Goal: Task Accomplishment & Management: Manage account settings

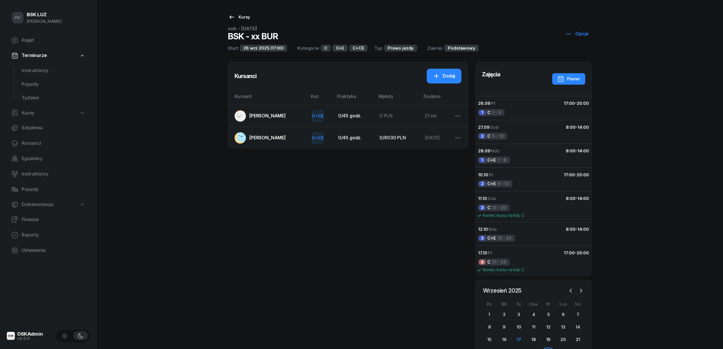
click at [241, 16] on div "Kursy" at bounding box center [239, 17] width 22 height 7
select select
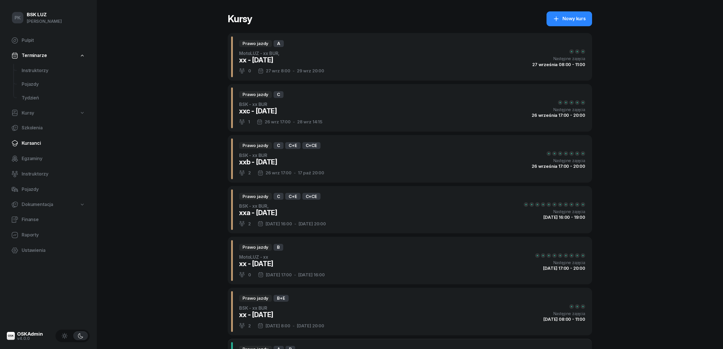
click at [35, 145] on span "Kursanci" at bounding box center [53, 142] width 63 height 7
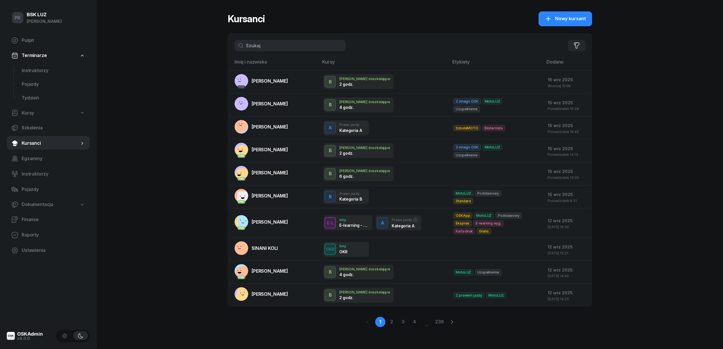
click at [256, 49] on input "text" at bounding box center [290, 45] width 111 height 11
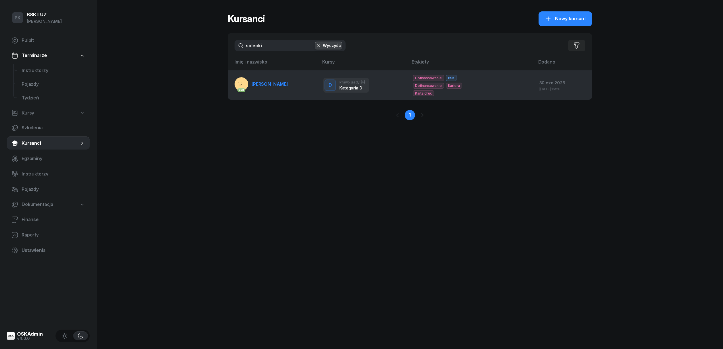
type input "solecki"
click at [283, 87] on span "[PERSON_NAME]" at bounding box center [270, 84] width 36 height 6
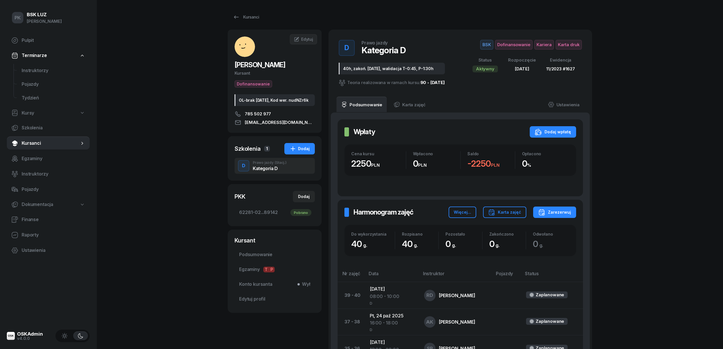
click at [245, 16] on div "Kursanci" at bounding box center [246, 17] width 26 height 7
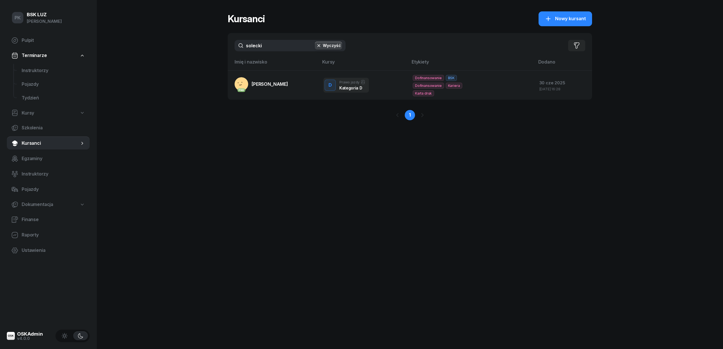
click at [259, 50] on input "solecki" at bounding box center [290, 45] width 111 height 11
drag, startPoint x: 268, startPoint y: 46, endPoint x: 206, endPoint y: 45, distance: 61.5
click at [206, 45] on div "PK BSK [PERSON_NAME] Pulpit Terminarze Instruktorzy Pojazdy Tydzień Kursy Szkol…" at bounding box center [361, 174] width 723 height 349
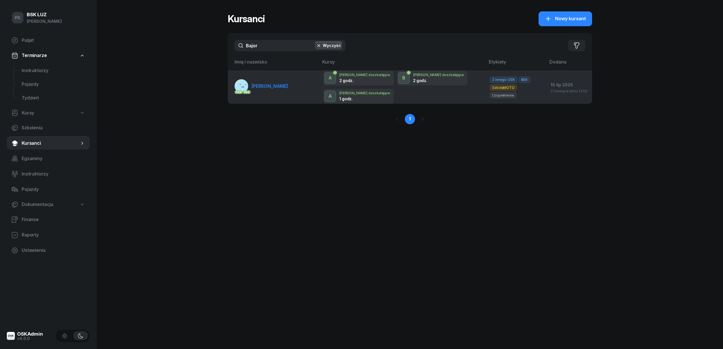
type input "Bajor"
click at [280, 80] on link "PKK PKK [PERSON_NAME]" at bounding box center [262, 86] width 54 height 14
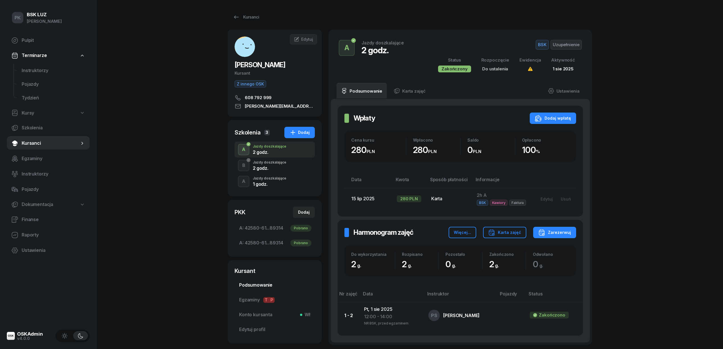
click at [270, 285] on span "Podsumowanie" at bounding box center [274, 284] width 71 height 7
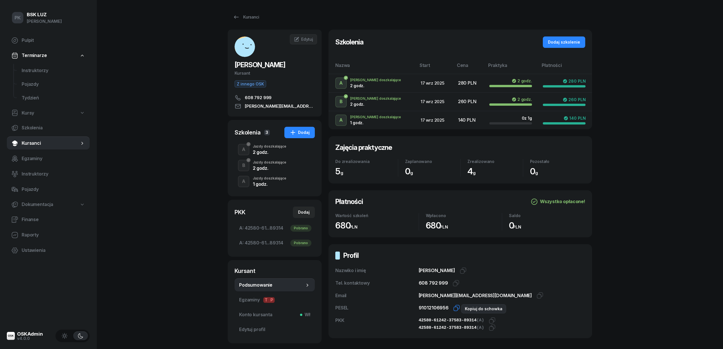
click at [455, 307] on icon "button" at bounding box center [456, 307] width 7 height 7
click at [257, 177] on div "Jazdy doszkalające" at bounding box center [270, 178] width 34 height 3
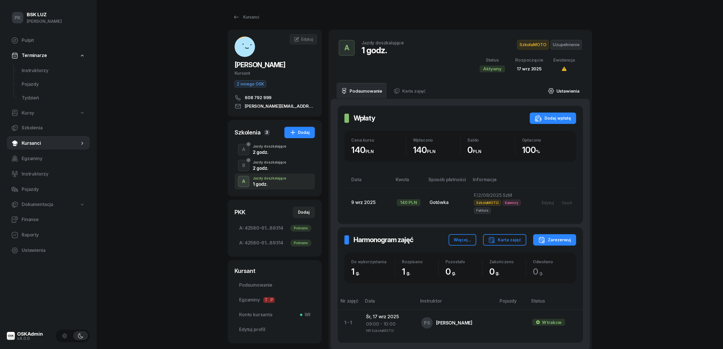
click at [557, 95] on link "Ustawienia" at bounding box center [563, 91] width 41 height 16
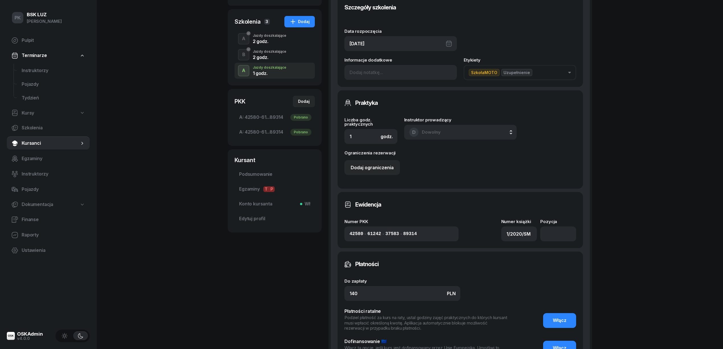
scroll to position [114, 0]
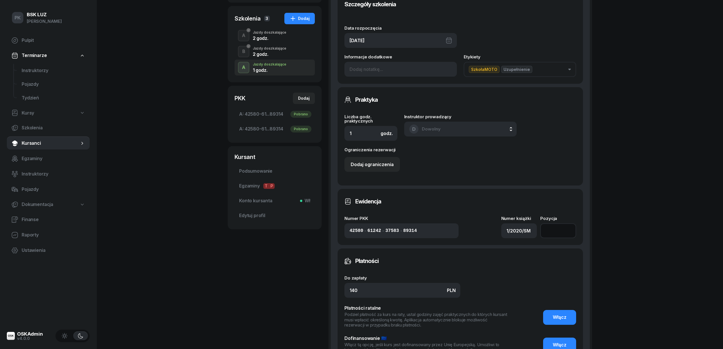
click at [559, 228] on input "number" at bounding box center [558, 230] width 36 height 15
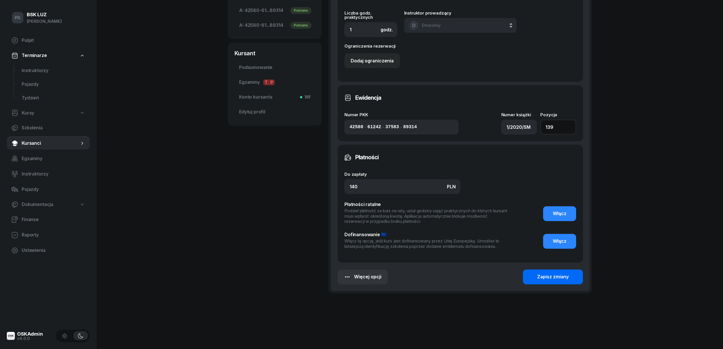
type input "139"
click at [553, 275] on div "Zapisz zmiany" at bounding box center [553, 276] width 32 height 7
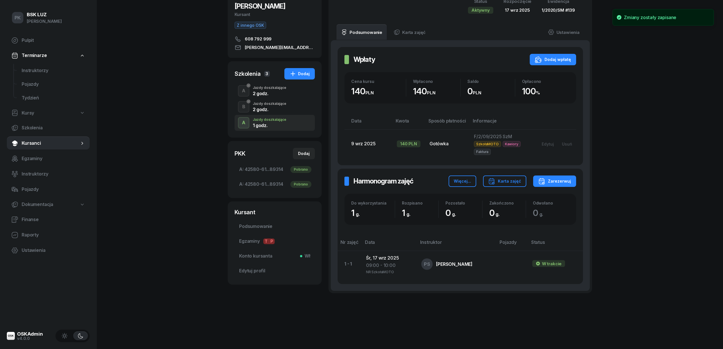
scroll to position [0, 0]
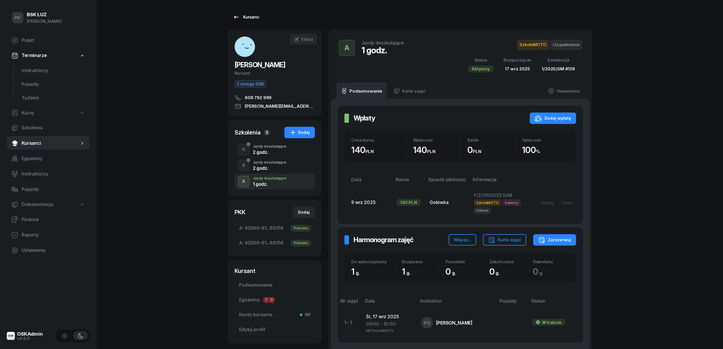
click at [260, 19] on link "Kursanci" at bounding box center [246, 16] width 36 height 11
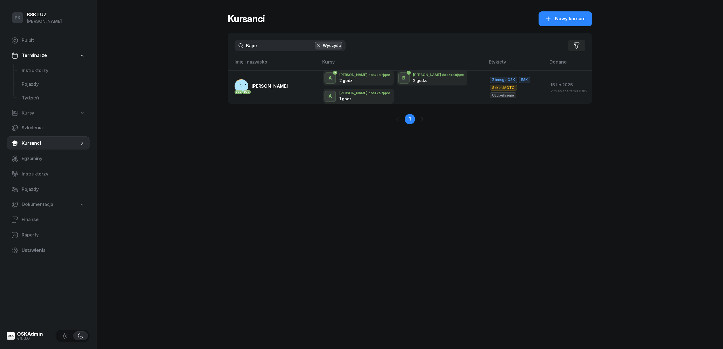
drag, startPoint x: 239, startPoint y: 50, endPoint x: 199, endPoint y: 50, distance: 40.7
click at [198, 50] on div "PK BSK [PERSON_NAME] Pulpit Terminarze Instruktorzy Pojazdy Tydzień Kursy Szkol…" at bounding box center [361, 174] width 723 height 349
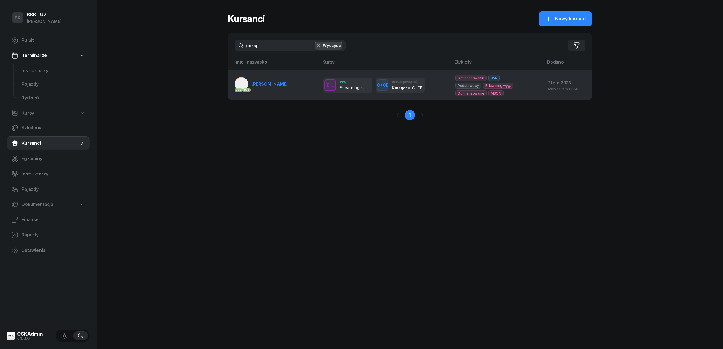
type input "goraj"
click at [263, 84] on span "[PERSON_NAME]" at bounding box center [270, 84] width 36 height 6
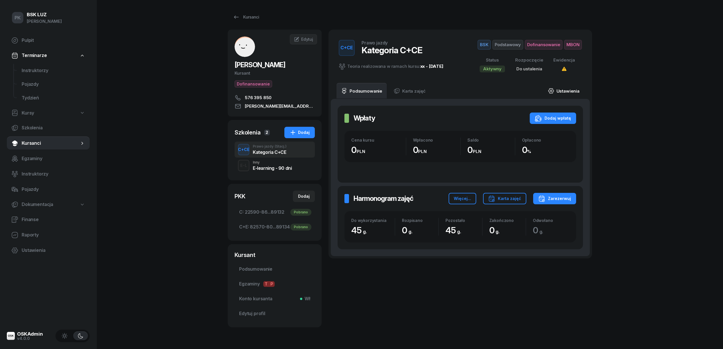
click at [575, 87] on link "Ustawienia" at bounding box center [563, 91] width 41 height 16
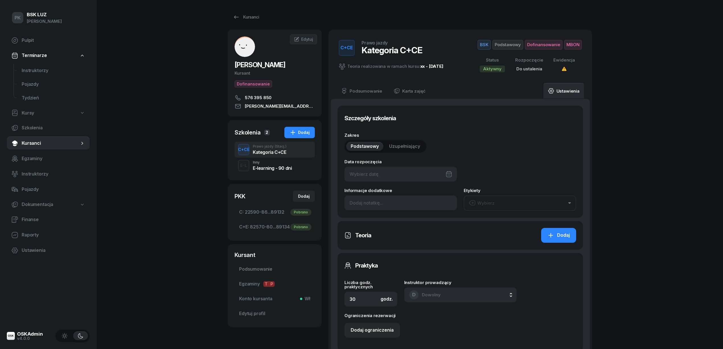
type input "45"
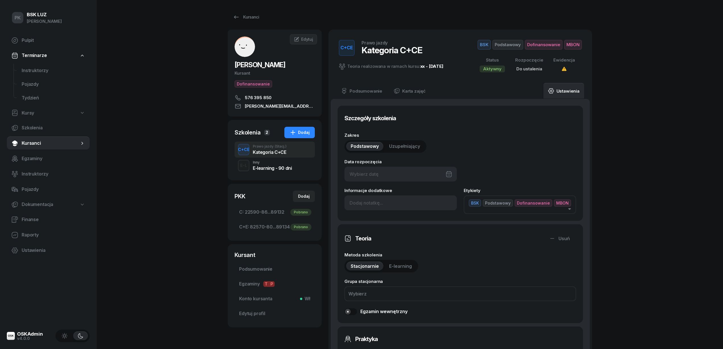
click at [384, 170] on div at bounding box center [400, 174] width 112 height 15
click at [426, 253] on div "26" at bounding box center [425, 254] width 9 height 9
type input "[DATE]"
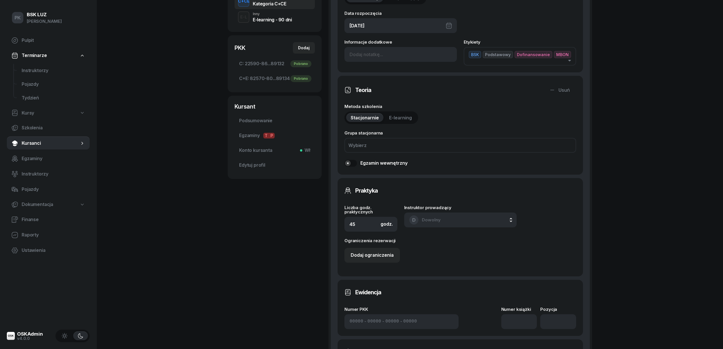
scroll to position [228, 0]
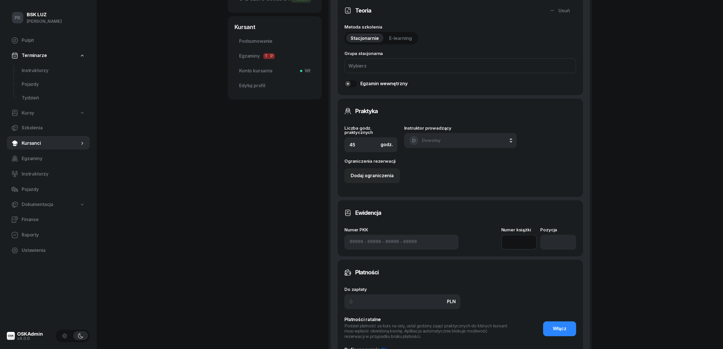
click at [523, 246] on input at bounding box center [519, 242] width 36 height 15
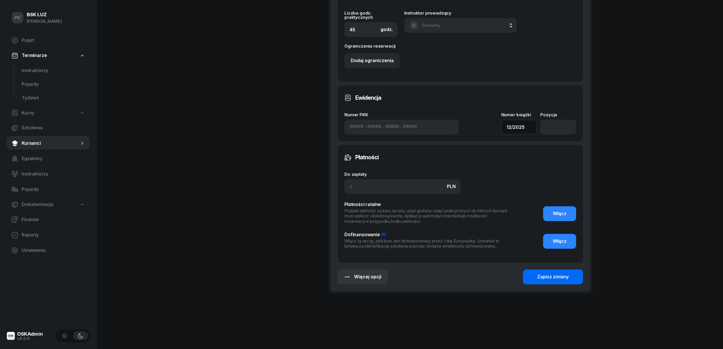
type input "12/2025"
click at [573, 274] on button "Zapisz zmiany" at bounding box center [553, 276] width 60 height 15
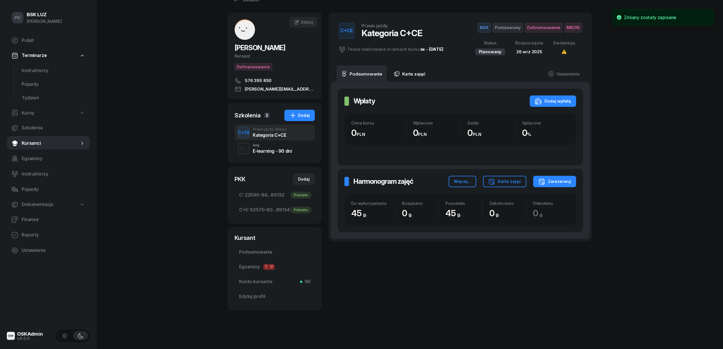
click at [423, 75] on link "Karta zajęć" at bounding box center [409, 74] width 41 height 16
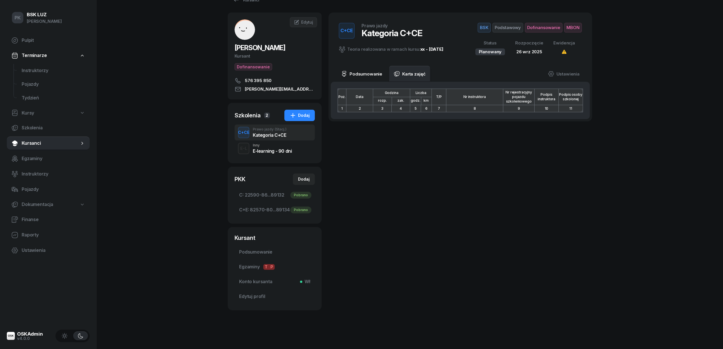
click at [379, 75] on link "Podsumowanie" at bounding box center [362, 74] width 50 height 16
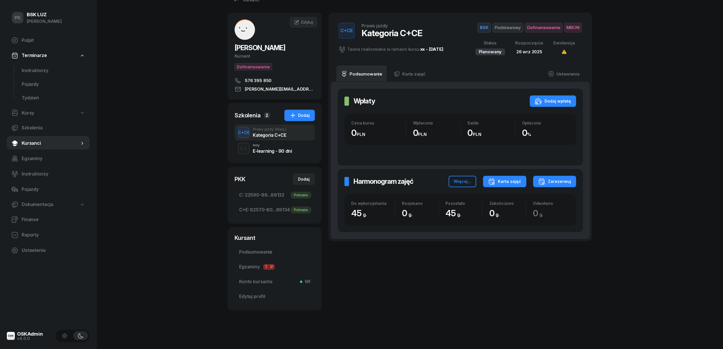
click at [510, 177] on button "Karta zajęć" at bounding box center [504, 181] width 43 height 11
click at [510, 197] on button "Kategoria C" at bounding box center [504, 199] width 75 height 14
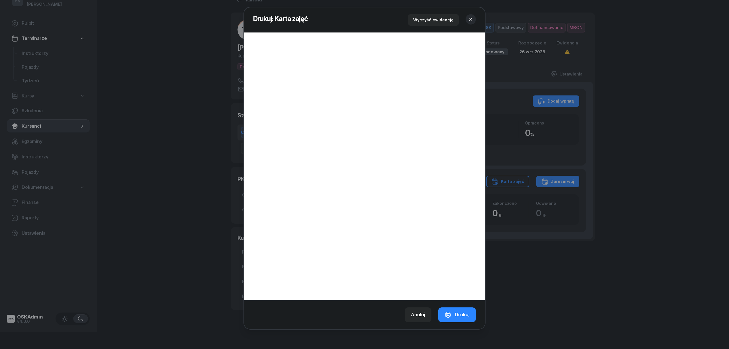
click at [472, 20] on icon "button" at bounding box center [471, 20] width 6 height 6
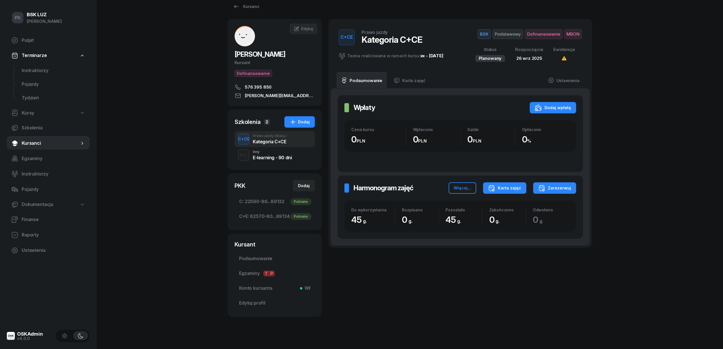
scroll to position [0, 0]
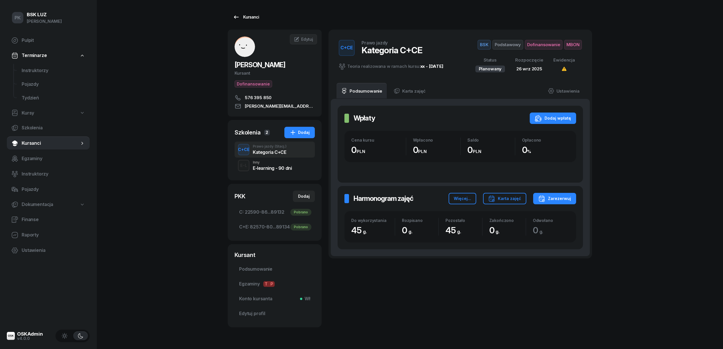
click at [256, 14] on div "Kursanci" at bounding box center [246, 17] width 26 height 7
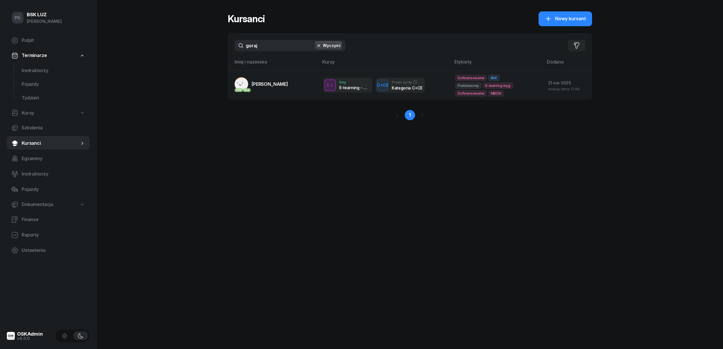
click at [330, 44] on button "Wyczyść" at bounding box center [328, 46] width 27 height 8
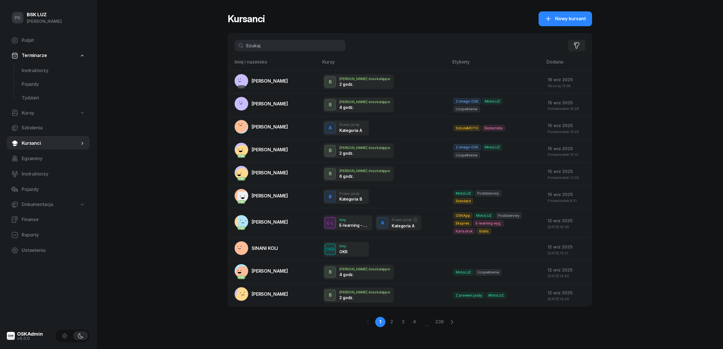
click at [269, 48] on input "text" at bounding box center [290, 45] width 111 height 11
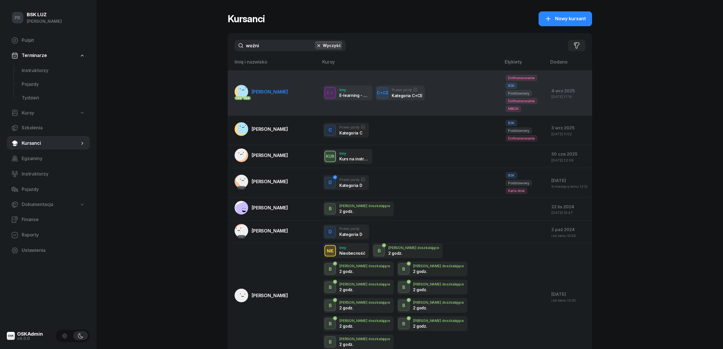
type input "woźni"
click at [288, 89] on span "[PERSON_NAME]" at bounding box center [270, 92] width 36 height 6
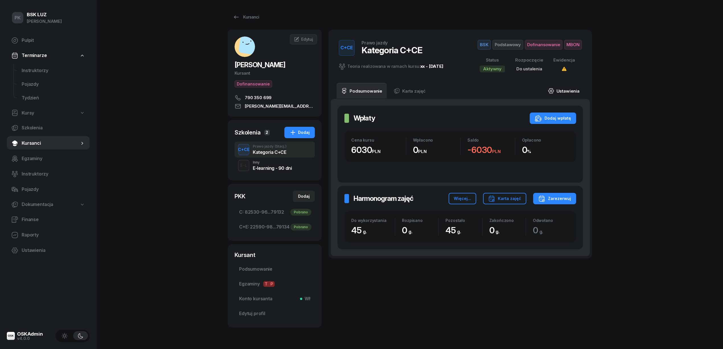
click at [566, 90] on link "Ustawienia" at bounding box center [563, 91] width 41 height 16
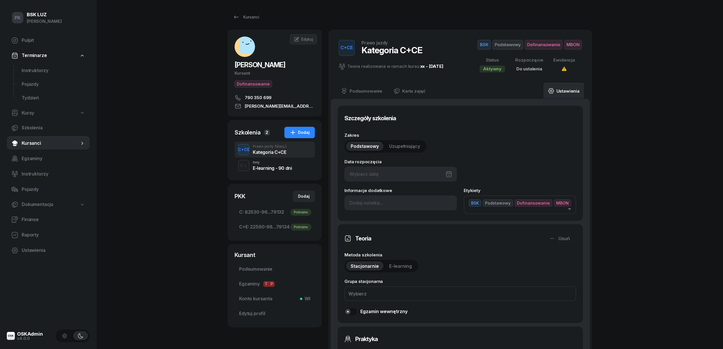
click at [408, 175] on div at bounding box center [400, 174] width 112 height 15
click at [428, 254] on div "26" at bounding box center [425, 254] width 9 height 9
type input "[DATE]"
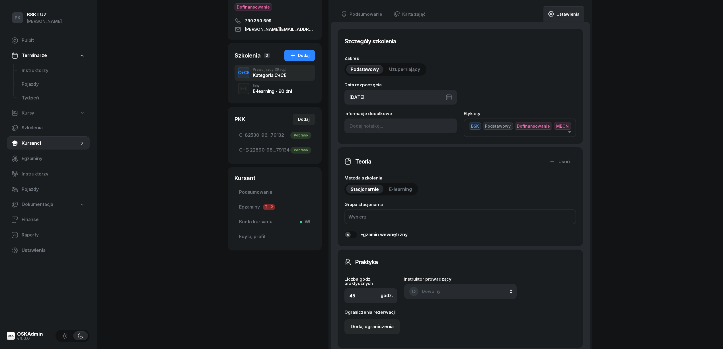
scroll to position [152, 0]
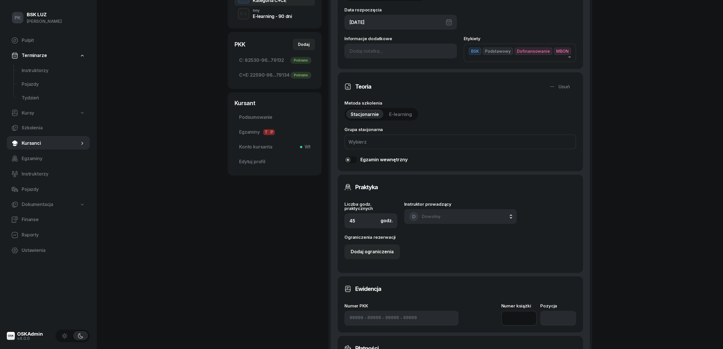
click at [523, 314] on input at bounding box center [519, 318] width 36 height 15
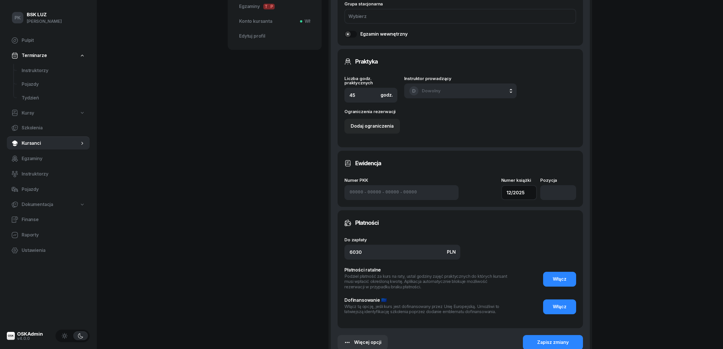
scroll to position [343, 0]
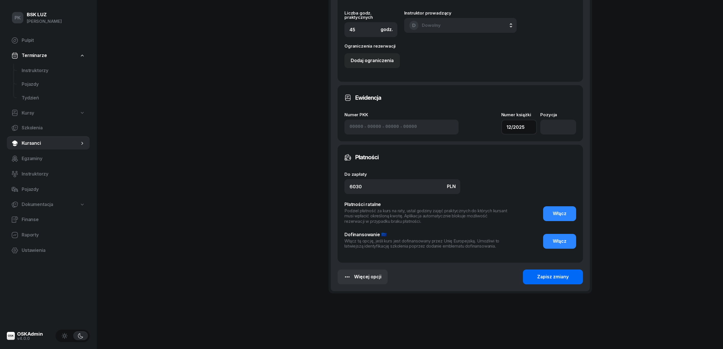
type input "12/2025"
click at [536, 277] on button "Zapisz zmiany" at bounding box center [553, 276] width 60 height 15
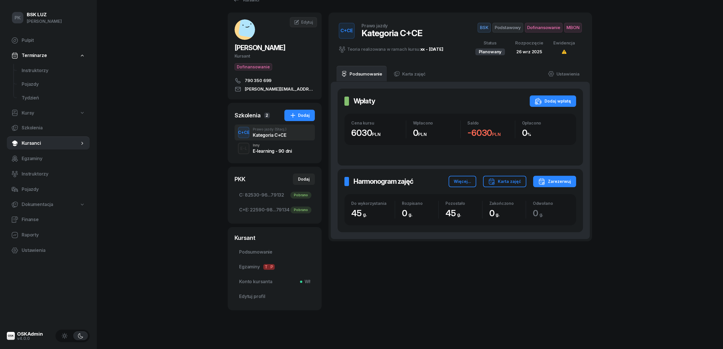
click at [175, 145] on div "PK BSK [PERSON_NAME] Pulpit Terminarze Instruktorzy Pojazdy Tydzień Kursy Szkol…" at bounding box center [361, 166] width 723 height 366
click at [573, 73] on link "Ustawienia" at bounding box center [563, 74] width 41 height 16
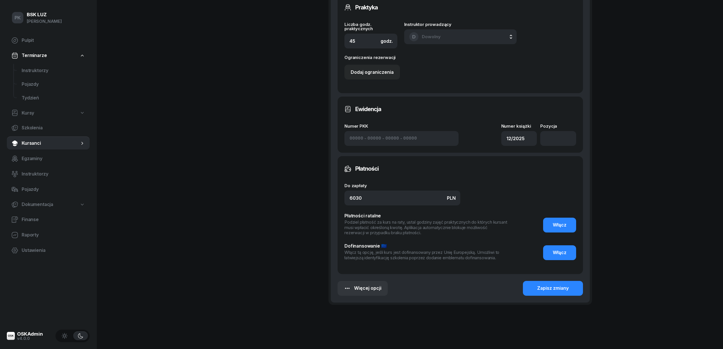
scroll to position [343, 0]
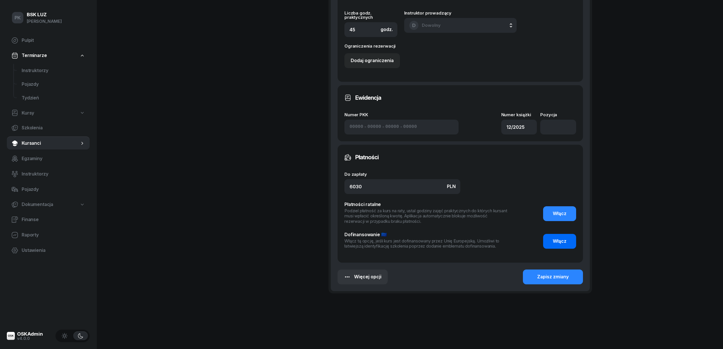
click at [561, 239] on span "Włącz" at bounding box center [560, 240] width 14 height 7
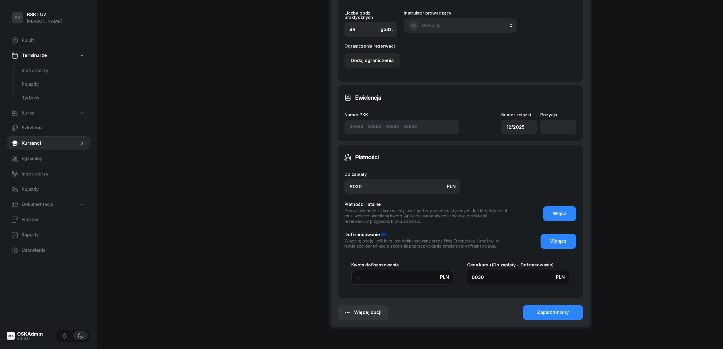
drag, startPoint x: 377, startPoint y: 275, endPoint x: 318, endPoint y: 276, distance: 59.2
click at [318, 276] on div "[PERSON_NAME] Kursant Dofinansowanie 790 350 699 [PERSON_NAME][EMAIL_ADDRESS][D…" at bounding box center [410, 16] width 364 height 659
type input "6"
type input "6036"
type input "60"
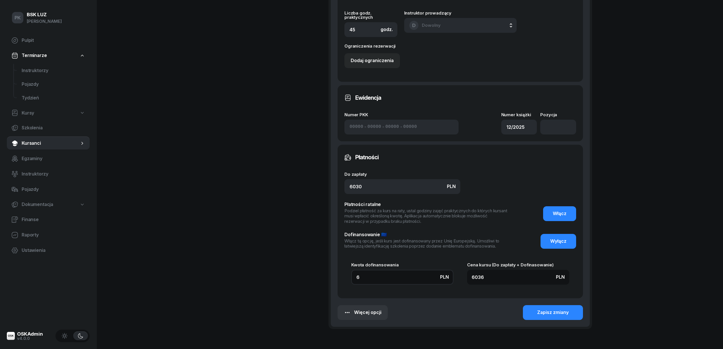
type input "6090"
type input "603"
type input "6633"
type input "6030"
type input "12060"
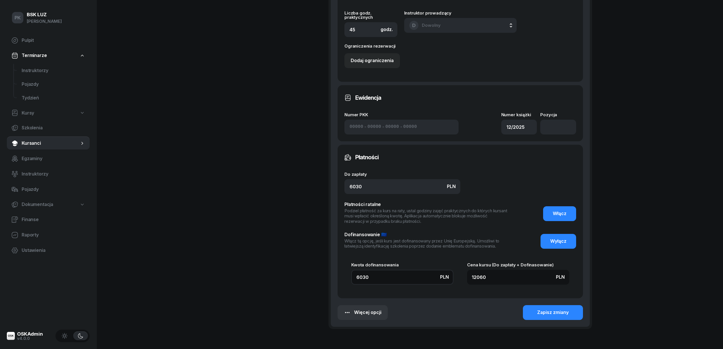
type input "6030"
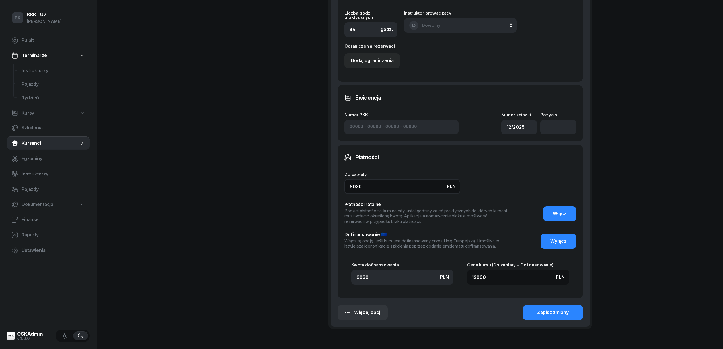
drag, startPoint x: 369, startPoint y: 186, endPoint x: 291, endPoint y: 192, distance: 78.5
click at [291, 191] on div "[PERSON_NAME] Kursant Dofinansowanie 790 350 699 [PERSON_NAME][EMAIL_ADDRESS][D…" at bounding box center [410, 16] width 364 height 659
type input "6030"
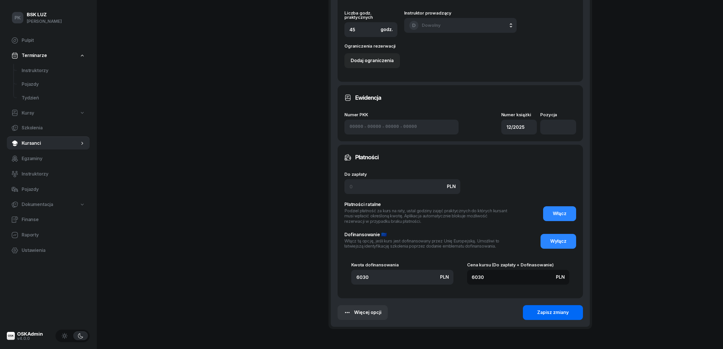
click at [541, 311] on div "Zapisz zmiany" at bounding box center [553, 312] width 32 height 7
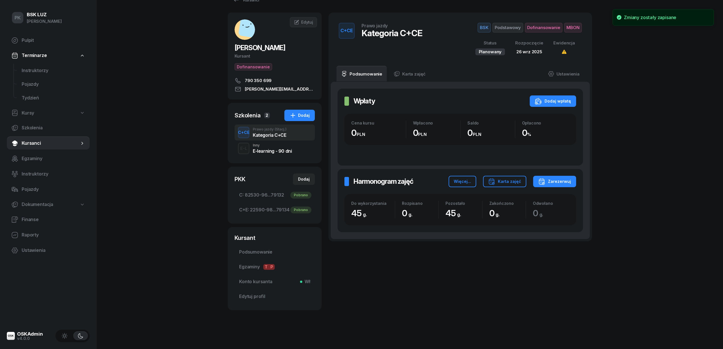
scroll to position [17, 0]
click at [257, 252] on span "Podsumowanie" at bounding box center [274, 251] width 71 height 7
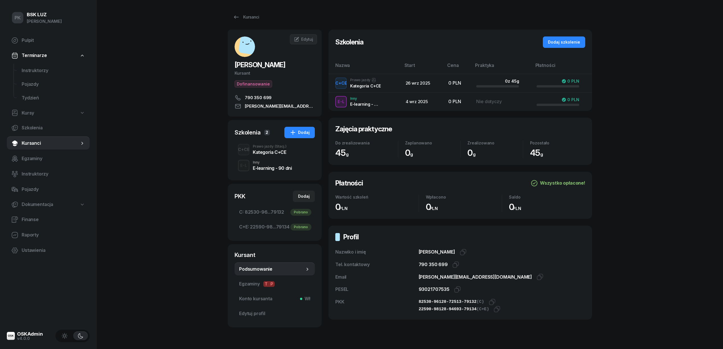
click at [258, 151] on div "Kategoria C+CE" at bounding box center [270, 152] width 34 height 5
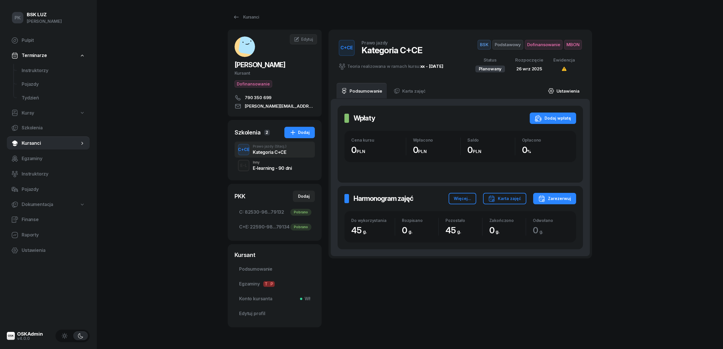
click at [566, 94] on link "Ustawienia" at bounding box center [563, 91] width 41 height 16
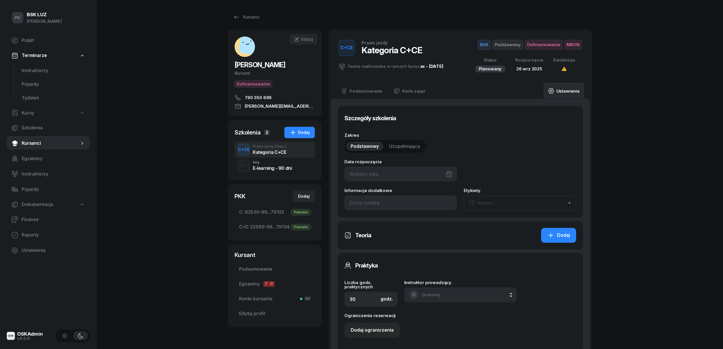
type input "[DATE]"
type input "45"
type input "12/2025"
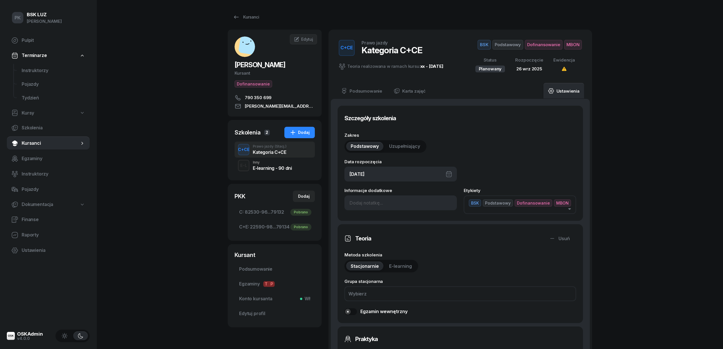
click at [559, 91] on link "Ustawienia" at bounding box center [563, 91] width 41 height 16
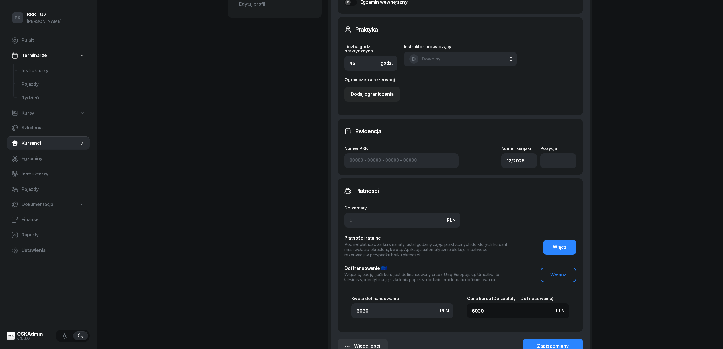
scroll to position [378, 0]
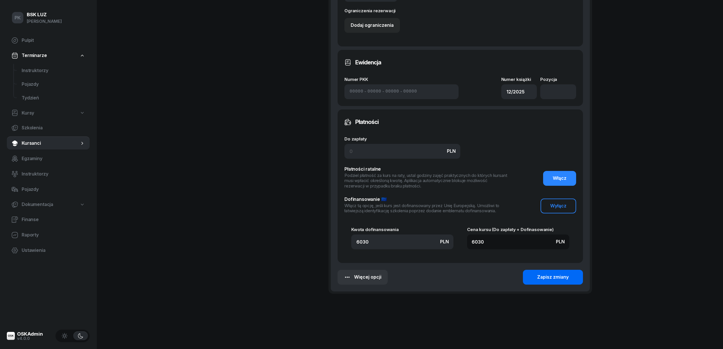
click at [560, 277] on div "Zapisz zmiany" at bounding box center [553, 276] width 32 height 7
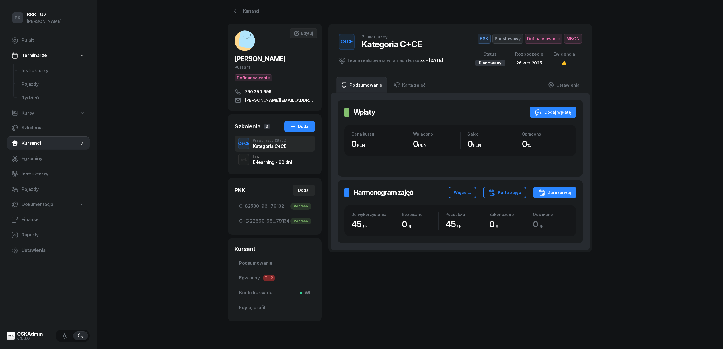
scroll to position [0, 0]
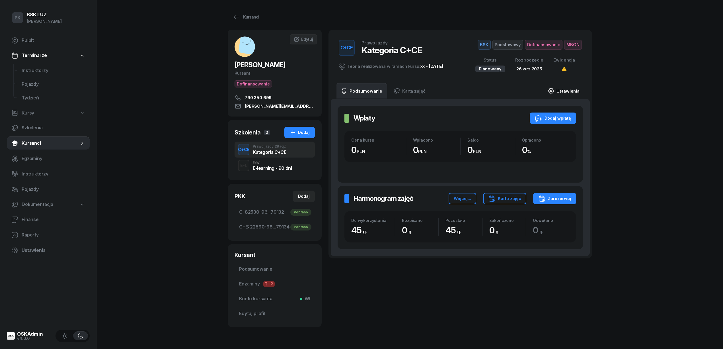
click at [574, 90] on link "Ustawienia" at bounding box center [563, 91] width 41 height 16
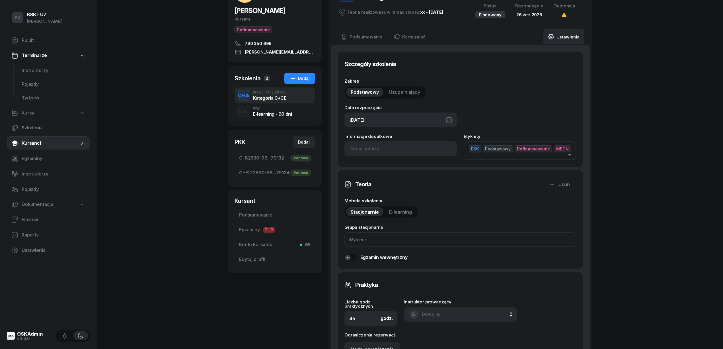
scroll to position [36, 0]
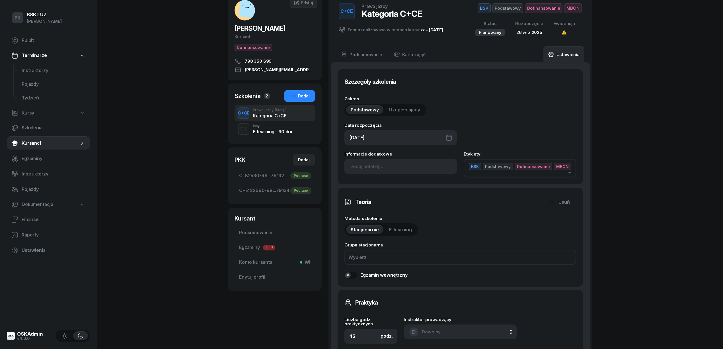
click at [263, 110] on div "Prawo jazdy (Stacj.)" at bounding box center [270, 109] width 34 height 3
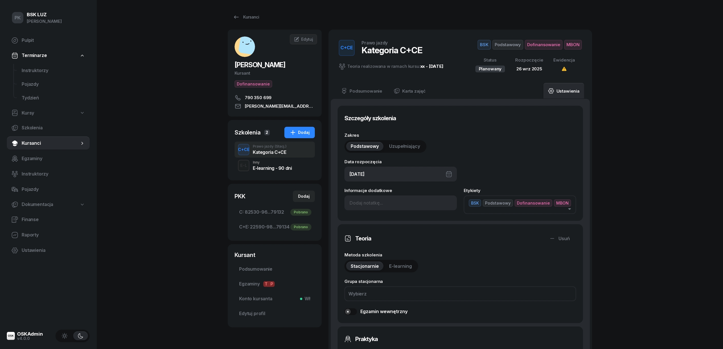
click at [268, 154] on div "Kategoria C+CE" at bounding box center [270, 152] width 34 height 5
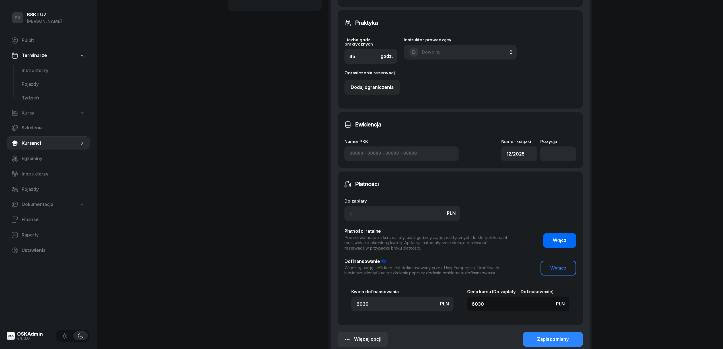
scroll to position [378, 0]
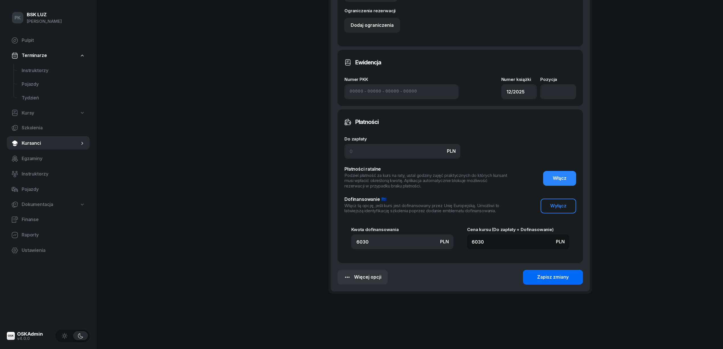
click at [544, 277] on div "Zapisz zmiany" at bounding box center [553, 276] width 32 height 7
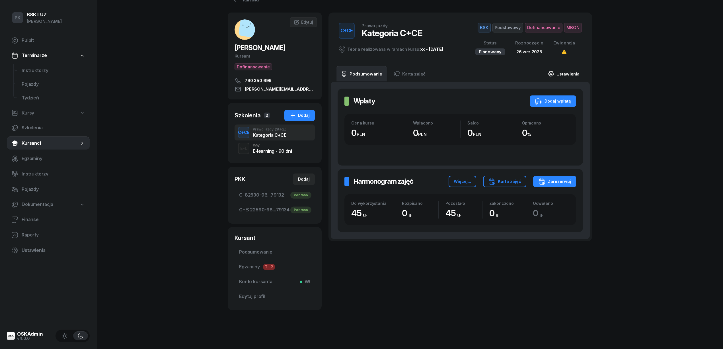
click at [567, 76] on link "Ustawienia" at bounding box center [563, 74] width 41 height 16
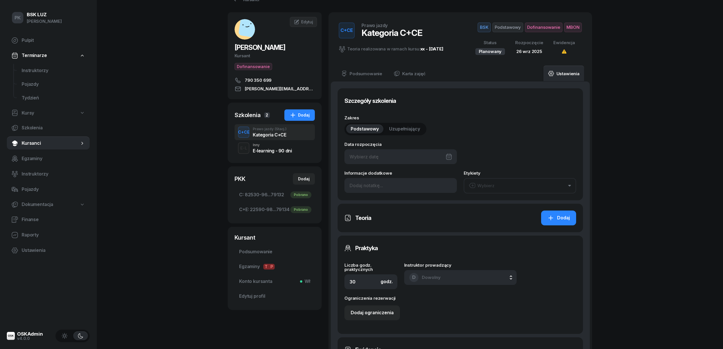
type input "[DATE]"
type input "45"
type input "12/2025"
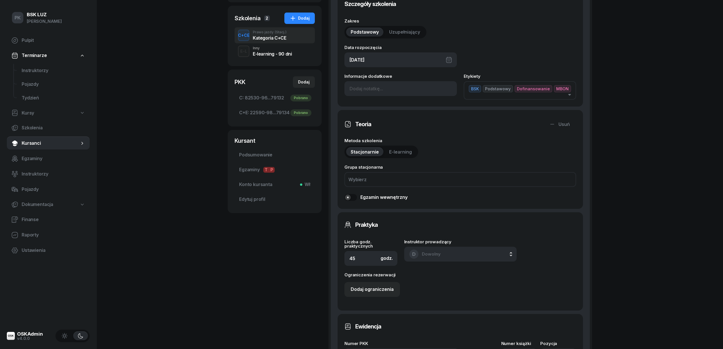
scroll to position [112, 0]
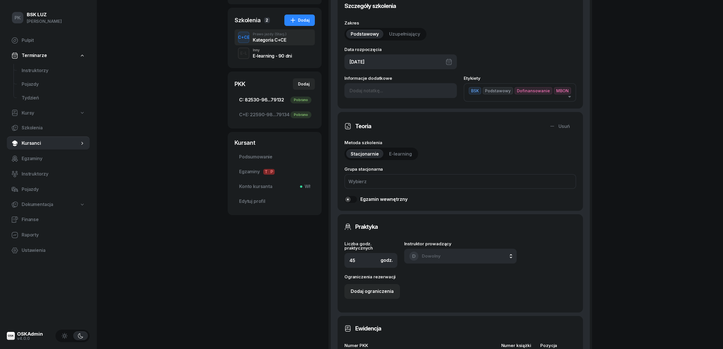
click at [274, 97] on span "C: 82530-96...79132 Pobrano" at bounding box center [274, 99] width 71 height 7
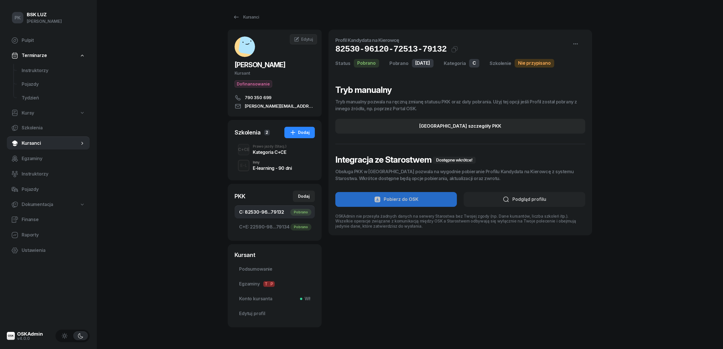
click at [271, 153] on div "Kategoria C+CE" at bounding box center [270, 152] width 34 height 5
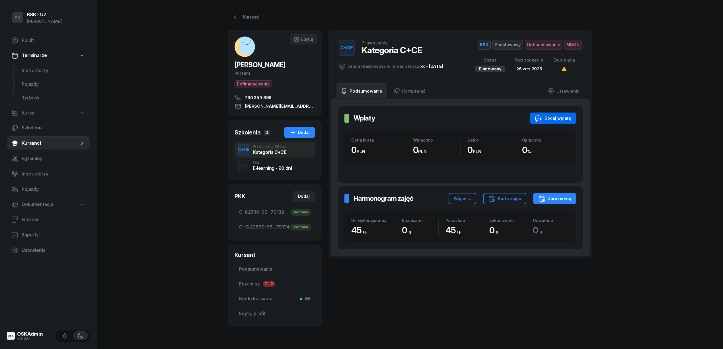
click at [566, 118] on div "Dodaj wpłatę" at bounding box center [553, 118] width 36 height 7
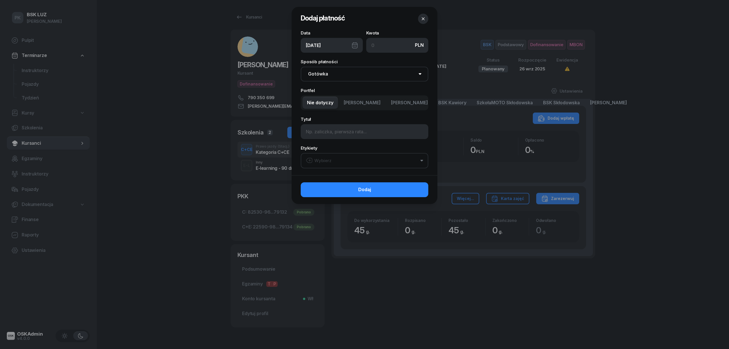
click at [425, 18] on icon "button" at bounding box center [423, 19] width 6 height 6
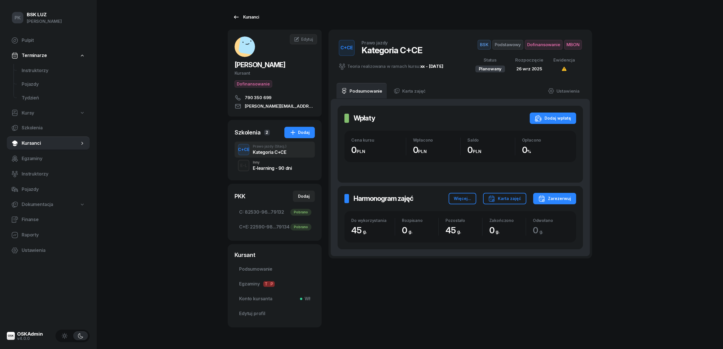
click at [258, 19] on link "Kursanci" at bounding box center [246, 16] width 36 height 11
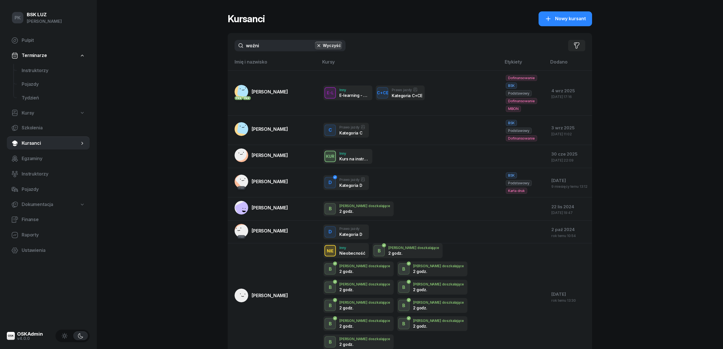
drag, startPoint x: 265, startPoint y: 46, endPoint x: 217, endPoint y: 45, distance: 48.1
click at [217, 45] on div "PK BSK [PERSON_NAME] Pulpit Terminarze Instruktorzy Pojazdy Tydzień Kursy Szkol…" at bounding box center [361, 207] width 723 height 414
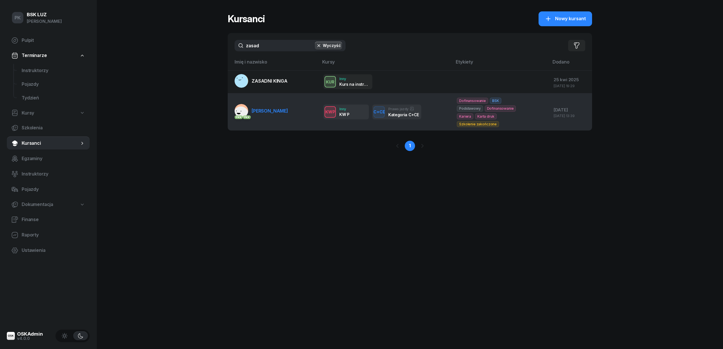
type input "zasad"
click at [265, 105] on link "PKK PKK ZASADA MICHAŁ" at bounding box center [262, 111] width 54 height 14
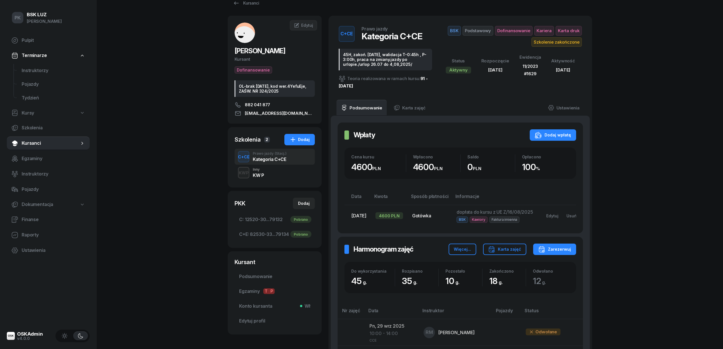
scroll to position [38, 0]
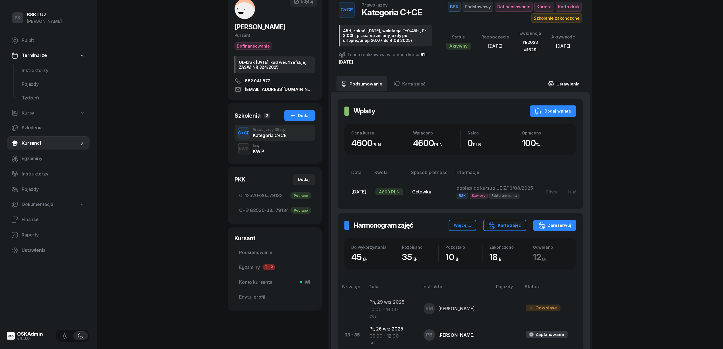
click at [579, 87] on link "Ustawienia" at bounding box center [563, 84] width 41 height 16
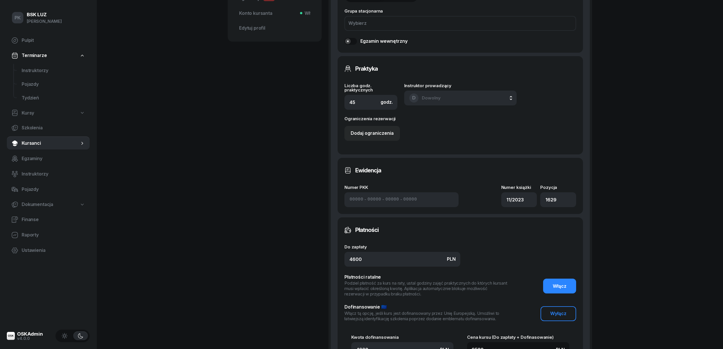
scroll to position [379, 0]
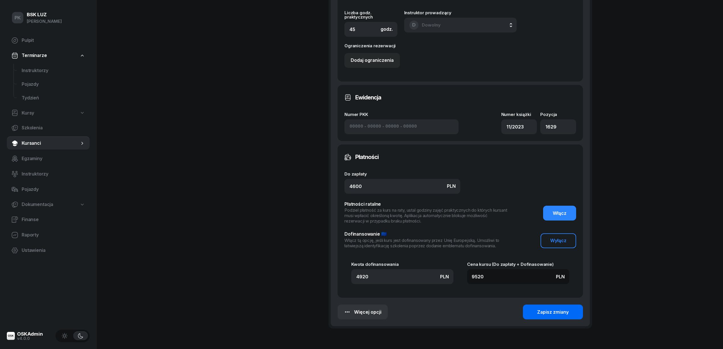
click at [545, 310] on div "Zapisz zmiany" at bounding box center [553, 311] width 32 height 7
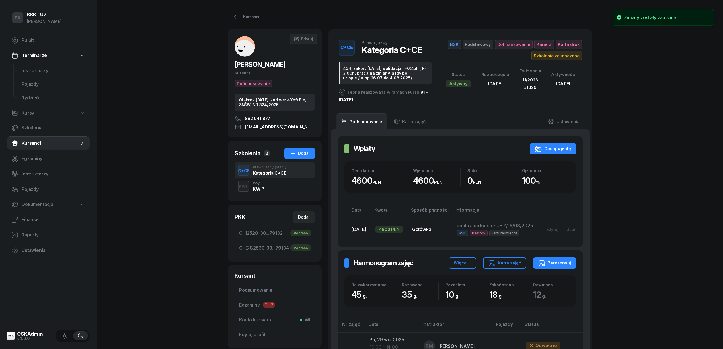
scroll to position [0, 0]
click at [365, 117] on link "Podsumowanie" at bounding box center [362, 122] width 50 height 16
